Goal: Task Accomplishment & Management: Manage account settings

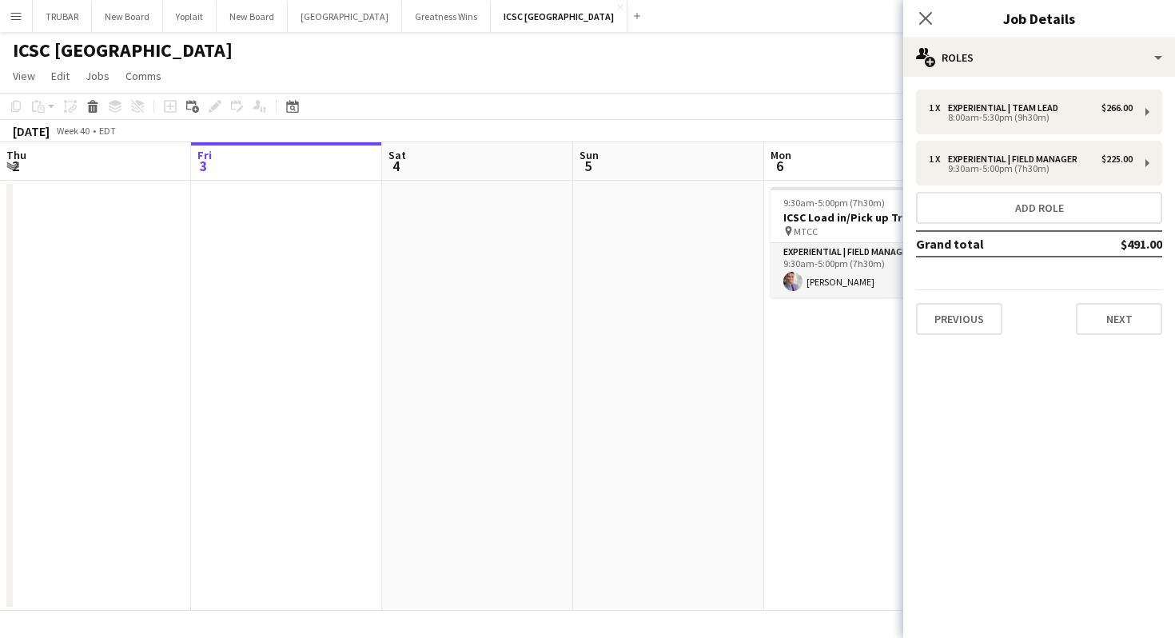
scroll to position [0, 444]
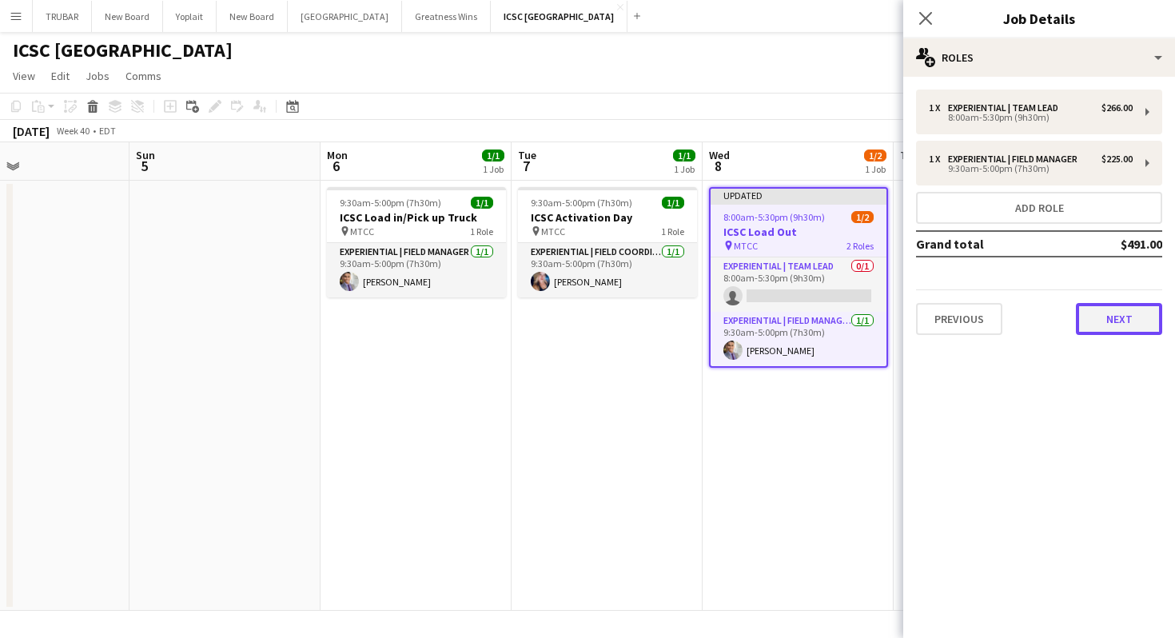
click at [1119, 315] on button "Next" at bounding box center [1119, 319] width 86 height 32
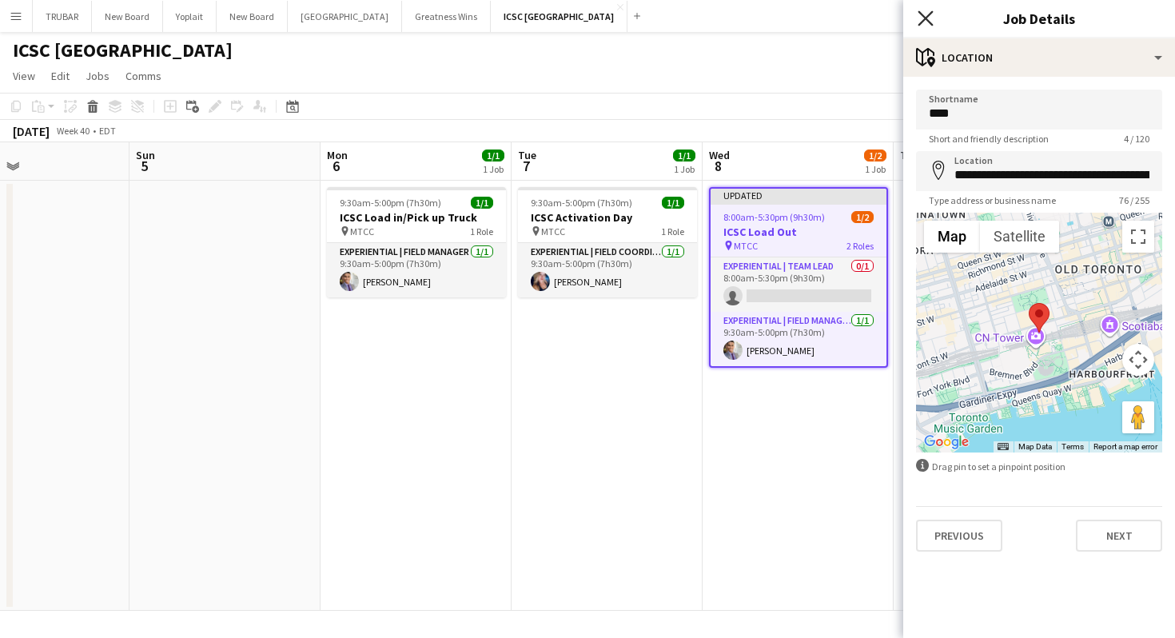
click at [920, 12] on icon at bounding box center [925, 17] width 15 height 15
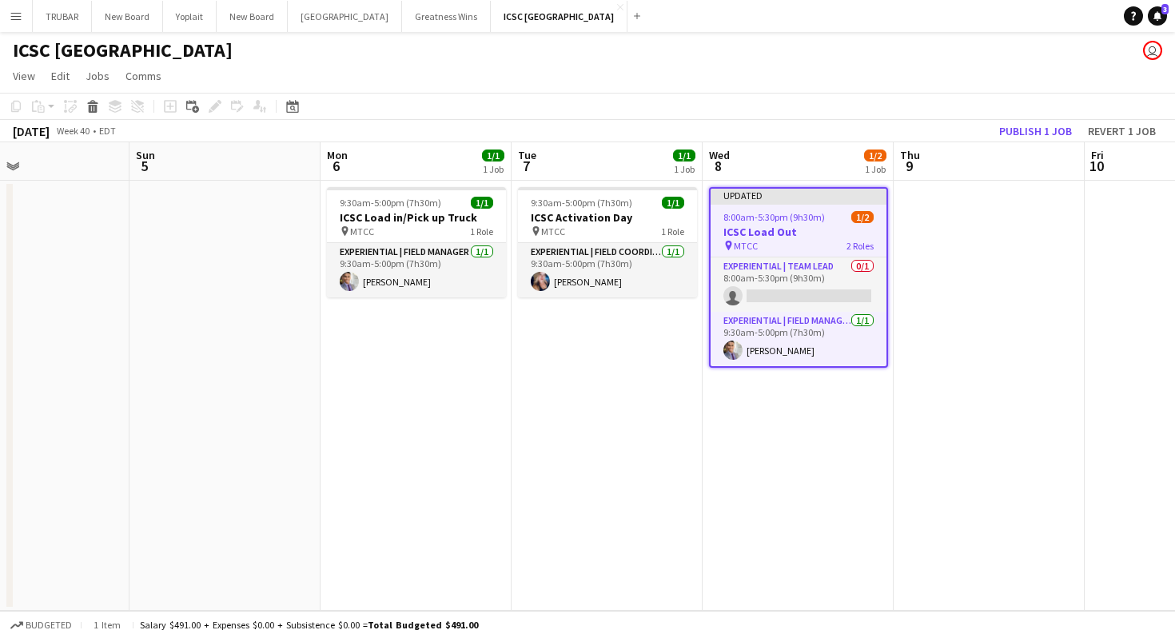
click at [938, 404] on app-date-cell at bounding box center [989, 396] width 191 height 430
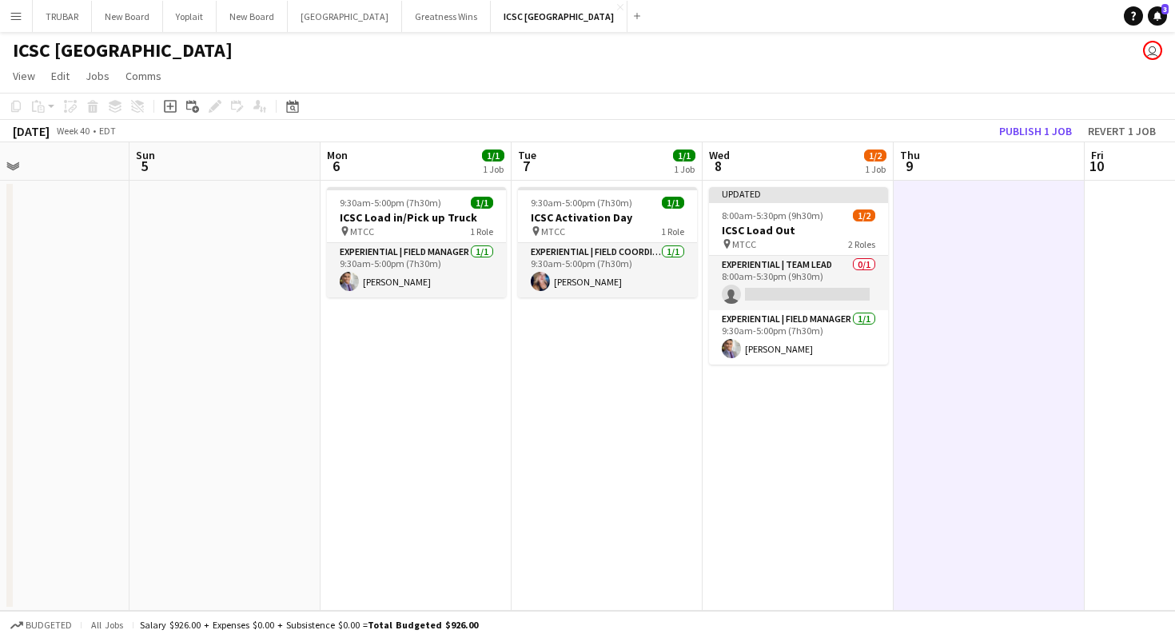
click at [573, 352] on app-date-cell "9:30am-5:00pm (7h30m) 1/1 ICSC Activation Day pin MTCC 1 Role Experiential | Fi…" at bounding box center [607, 396] width 191 height 430
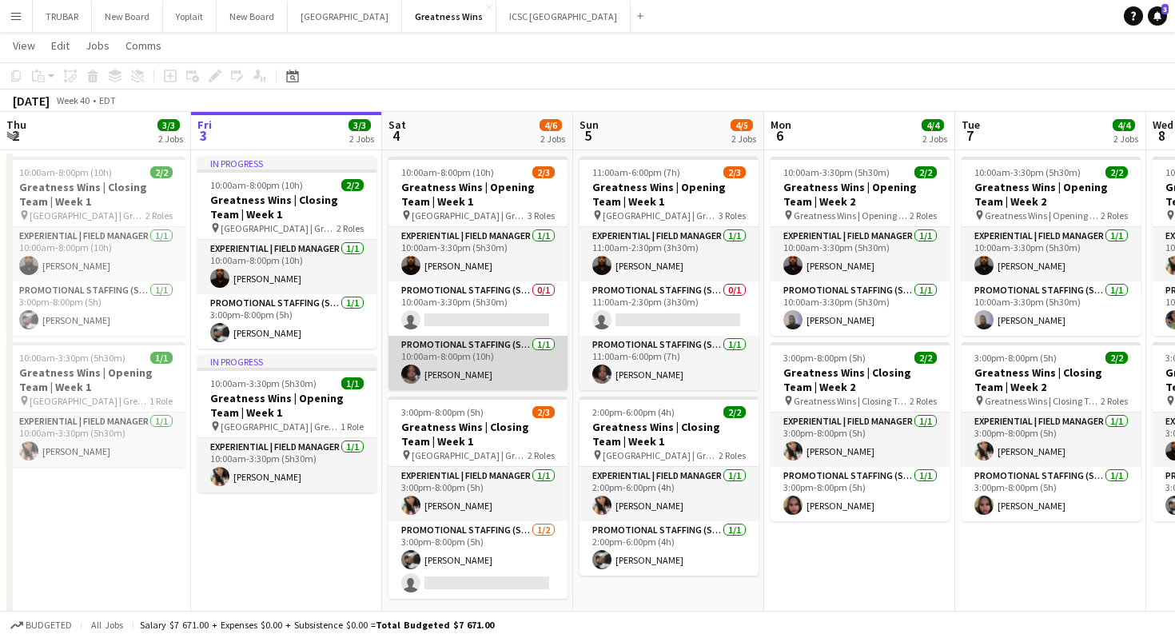
scroll to position [34, 0]
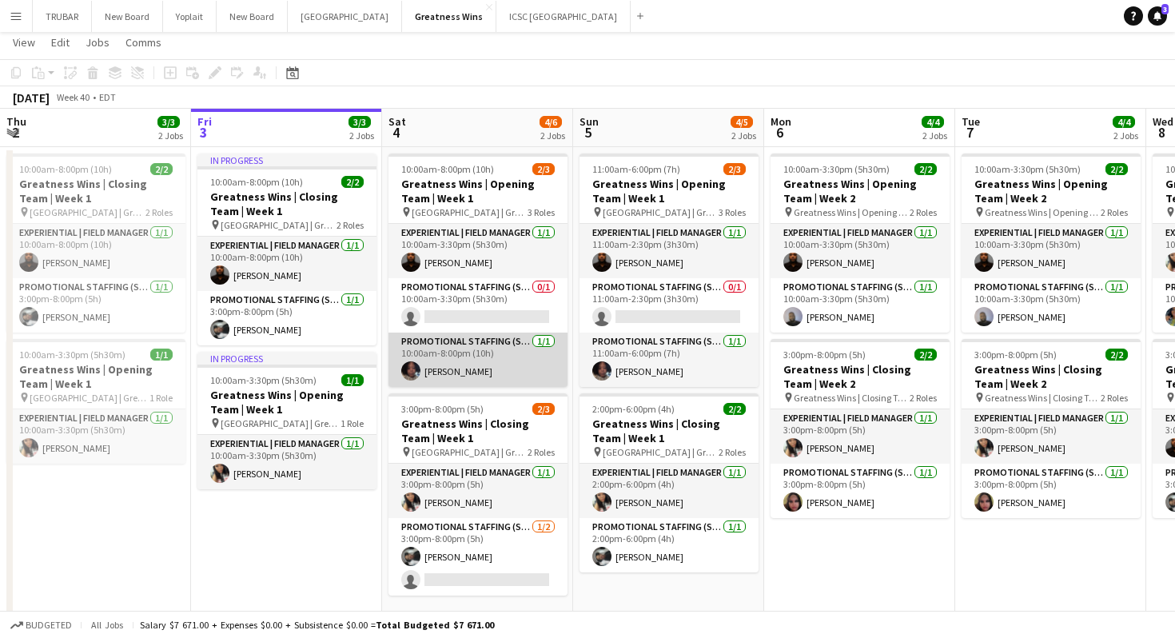
click at [470, 373] on app-card-role "Promotional Staffing (Sales Staff) 1/1 10:00am-8:00pm (10h) Quadirah Sampson" at bounding box center [478, 360] width 179 height 54
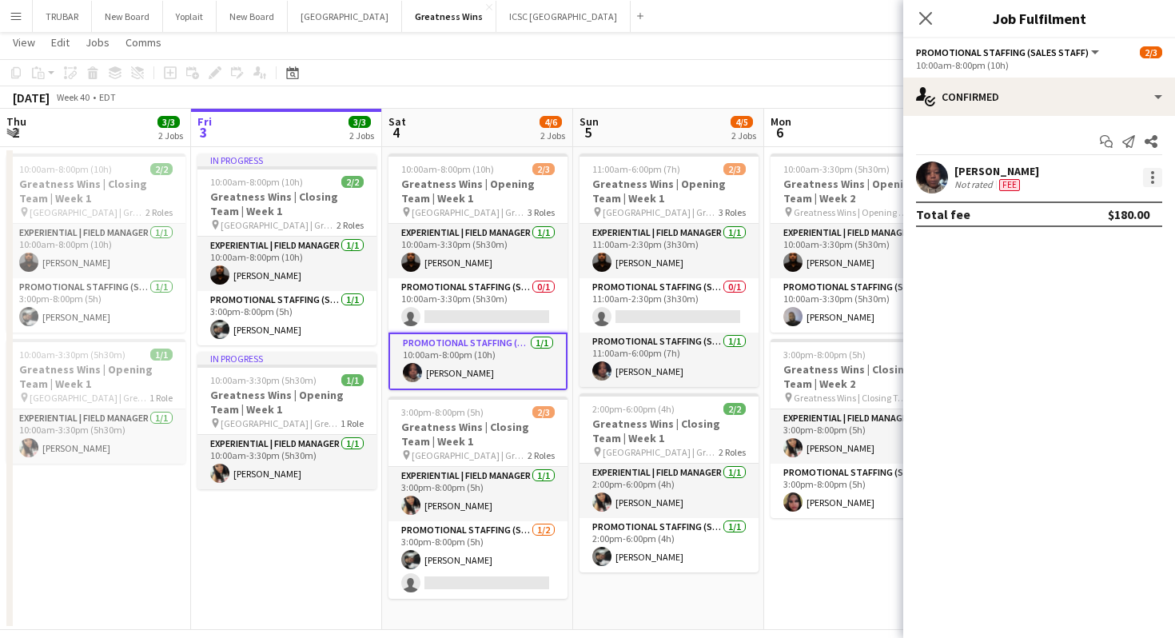
click at [1149, 172] on div at bounding box center [1152, 177] width 19 height 19
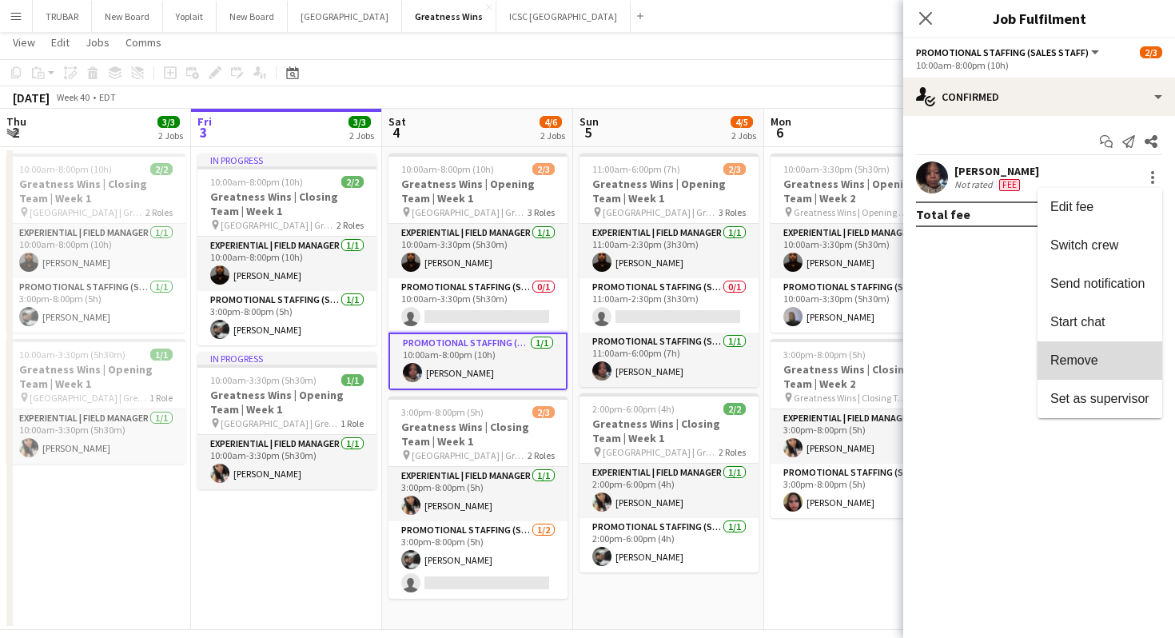
click at [1091, 358] on span "Remove" at bounding box center [1075, 360] width 48 height 14
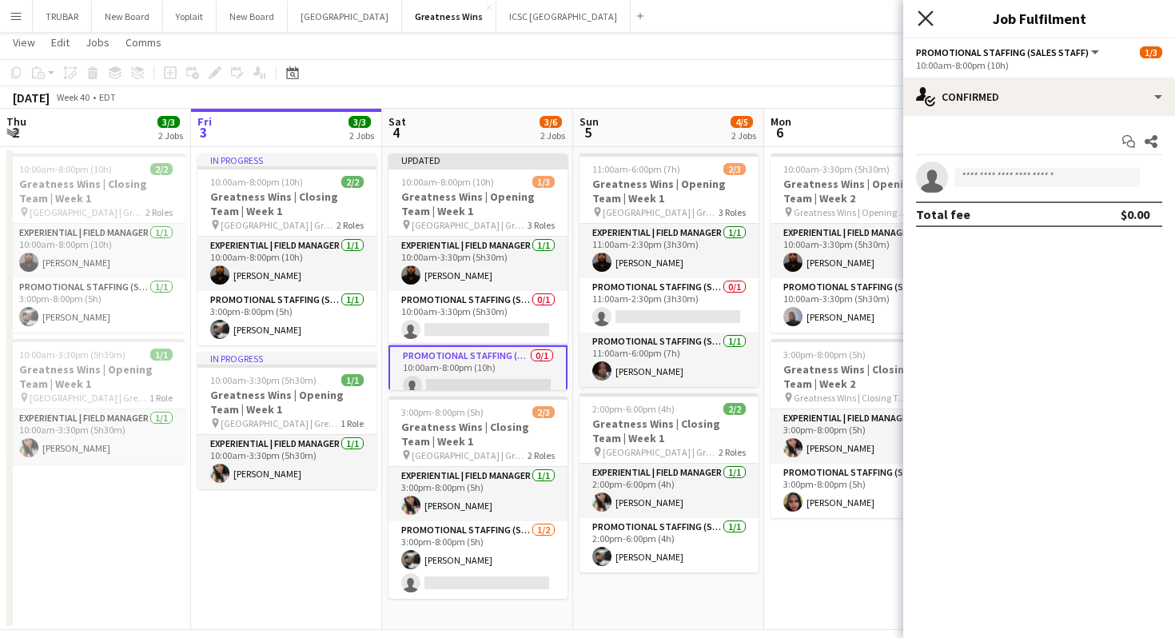
click at [927, 22] on icon at bounding box center [925, 17] width 15 height 15
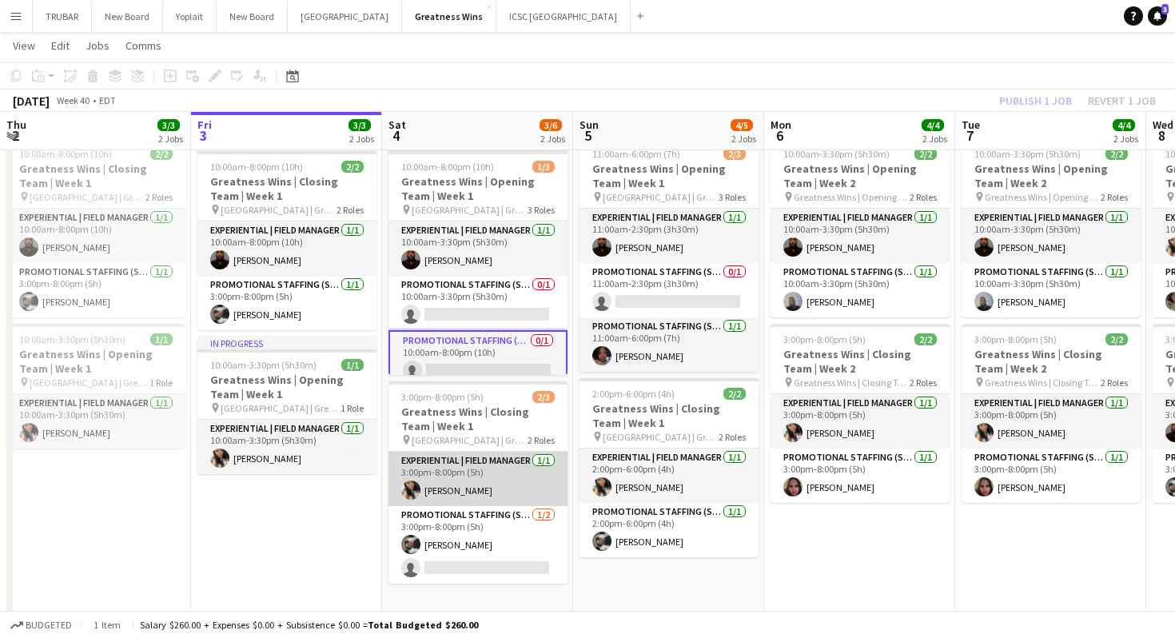
scroll to position [49, 0]
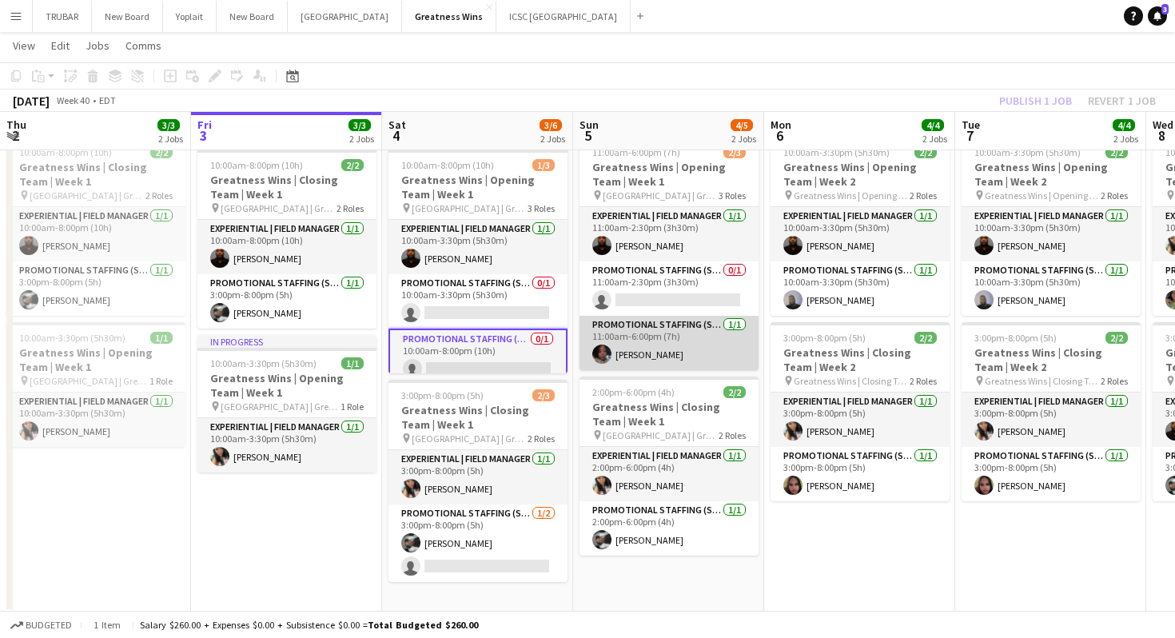
click at [689, 342] on app-card-role "Promotional Staffing (Sales Staff) 1/1 11:00am-6:00pm (7h) Quadirah Sampson" at bounding box center [669, 343] width 179 height 54
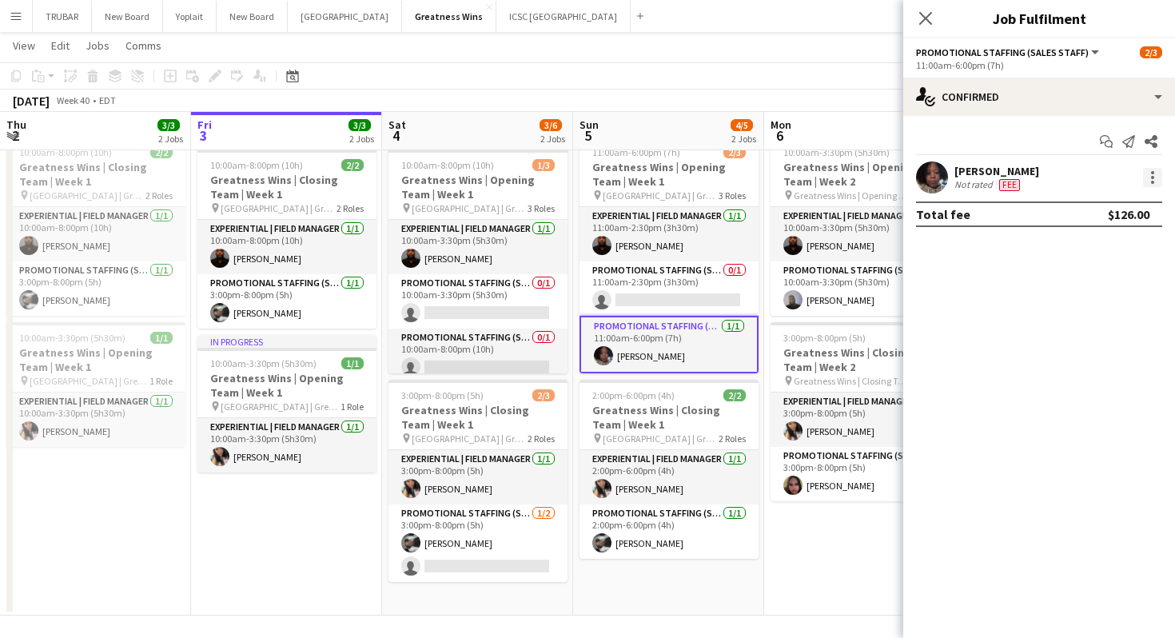
click at [1150, 171] on div at bounding box center [1152, 177] width 19 height 19
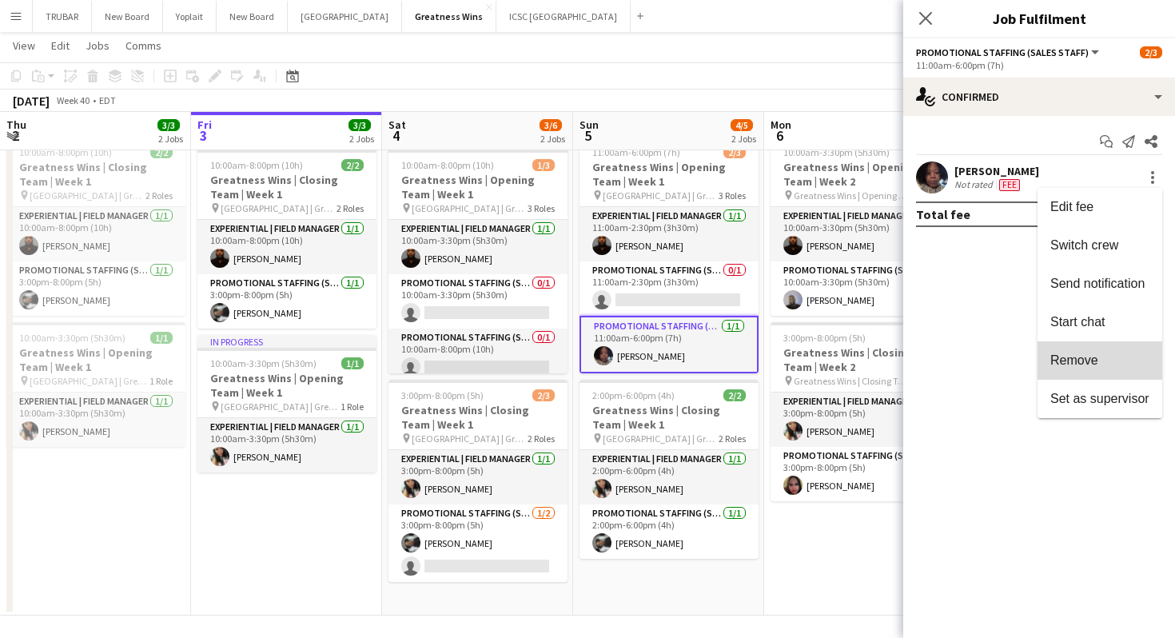
click at [1076, 353] on span "Remove" at bounding box center [1075, 360] width 48 height 14
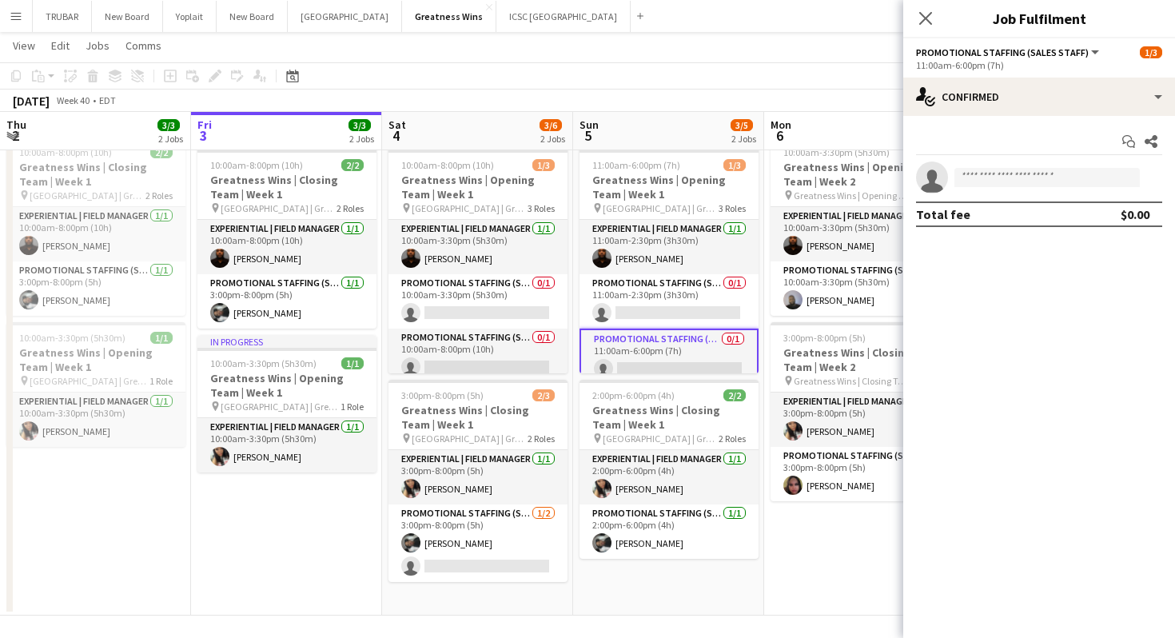
click at [936, 17] on div "Close pop-in" at bounding box center [925, 18] width 45 height 37
click at [926, 22] on icon "Close pop-in" at bounding box center [925, 17] width 15 height 15
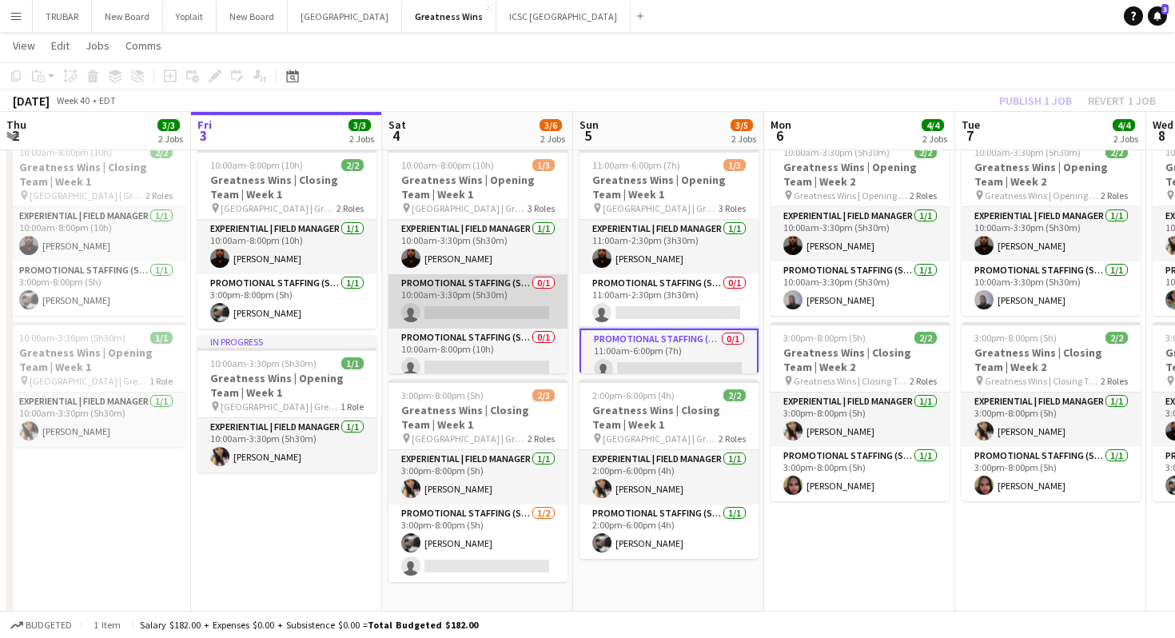
scroll to position [10, 0]
